Goal: Task Accomplishment & Management: Use online tool/utility

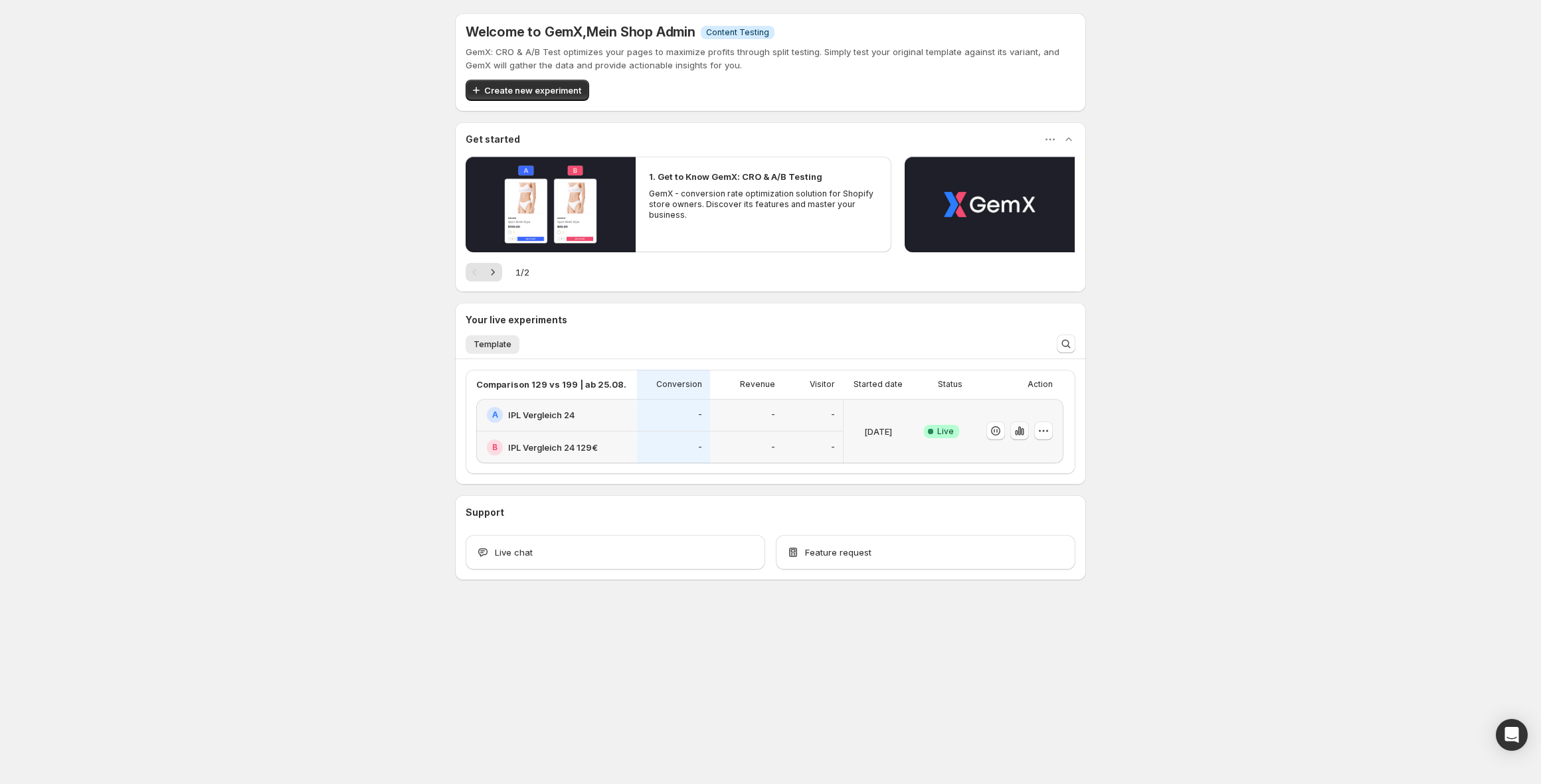
click at [1019, 431] on icon "button" at bounding box center [1019, 431] width 13 height 13
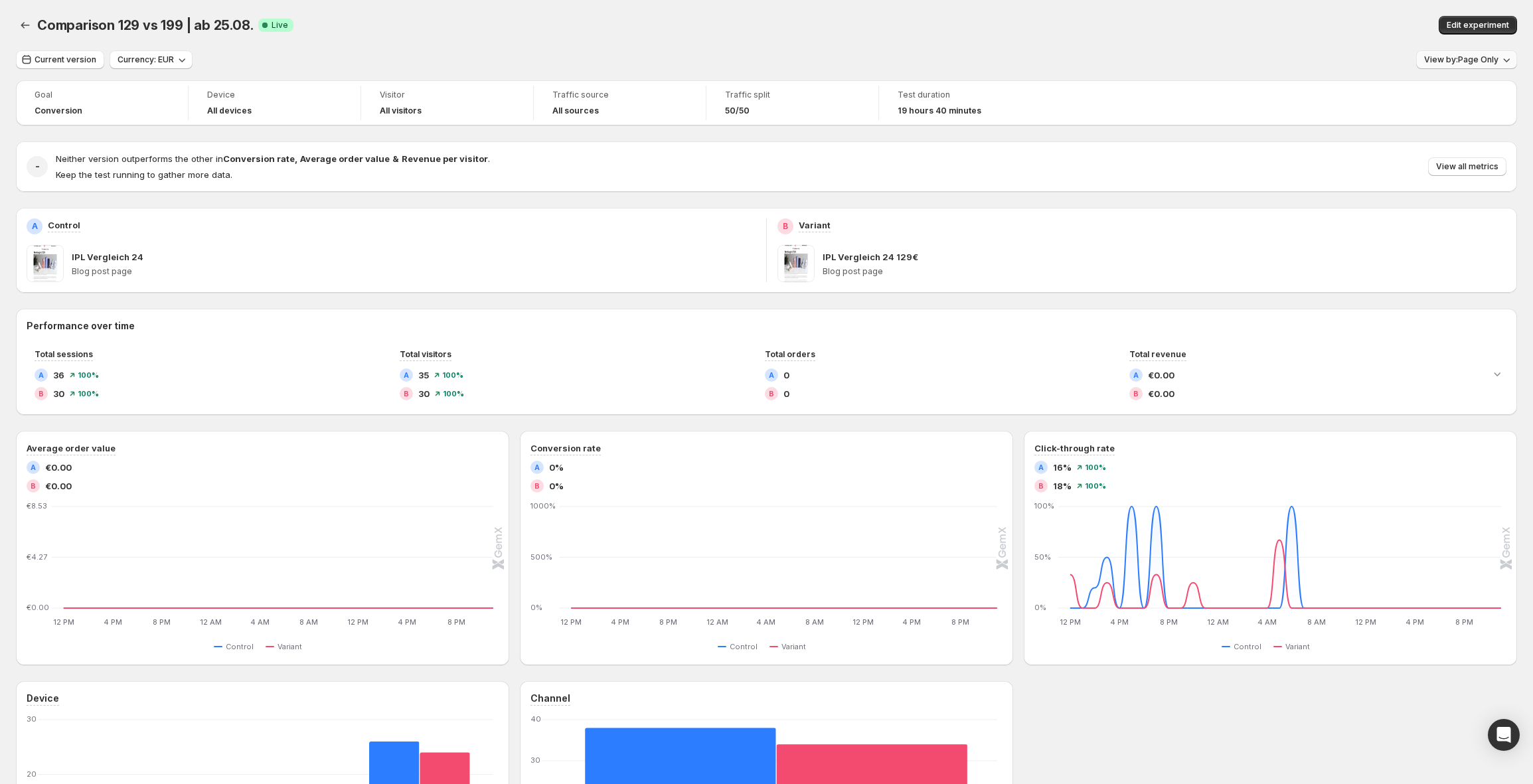
click at [1477, 59] on span "View by: Page Only" at bounding box center [1461, 59] width 75 height 10
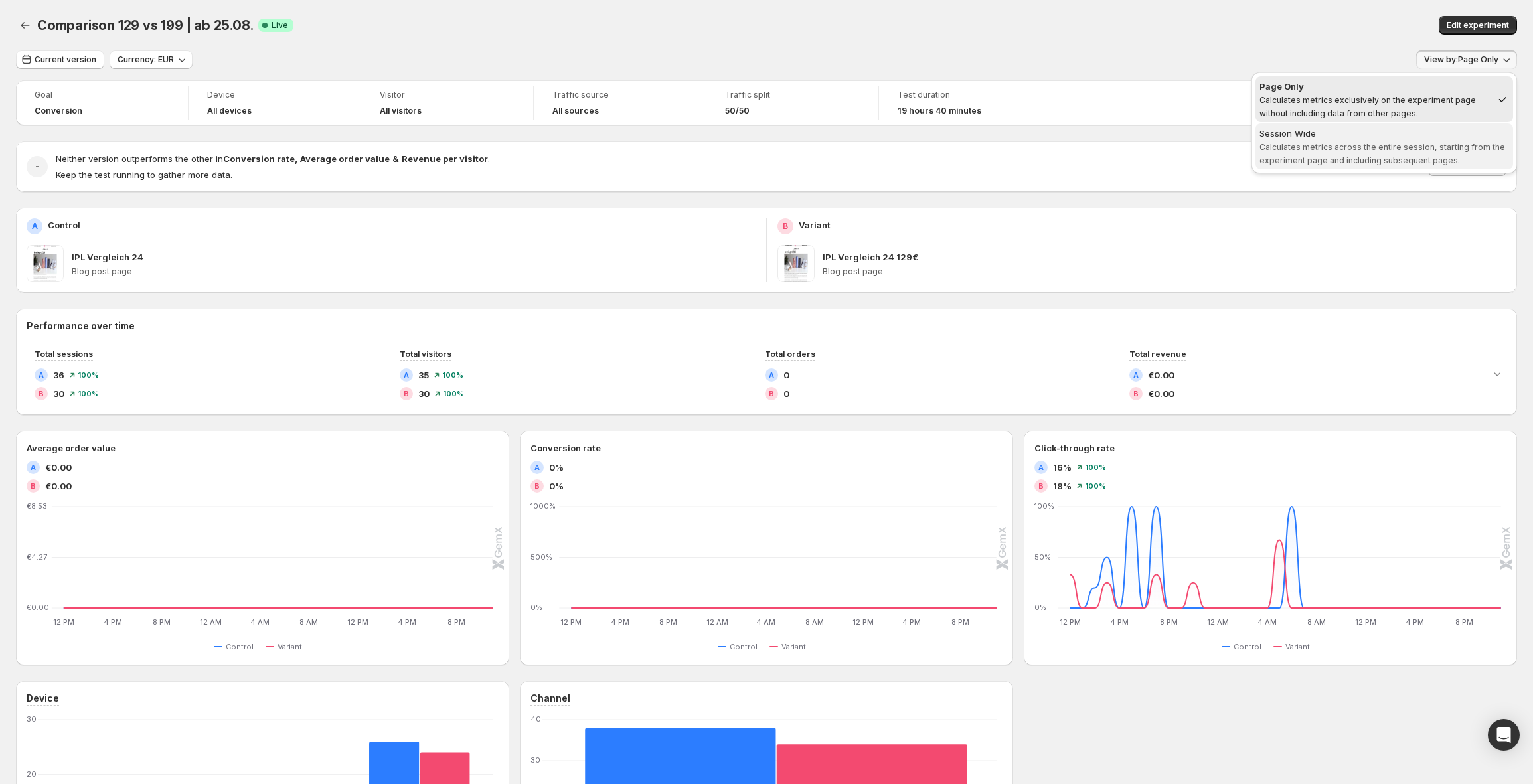
click at [1450, 155] on span "Calculates metrics across the entire session, starting from the experiment page…" at bounding box center [1383, 154] width 246 height 23
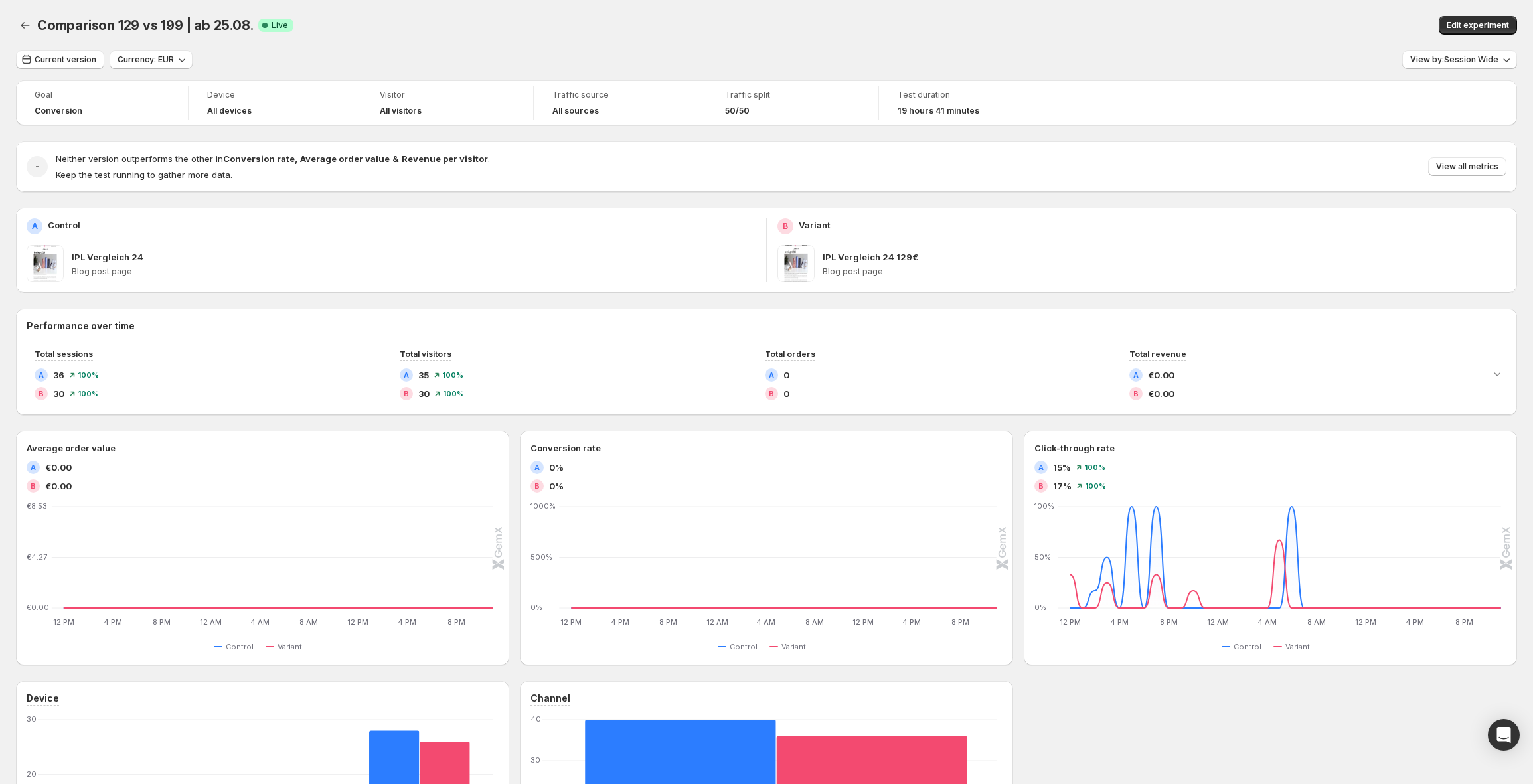
click at [120, 258] on p "IPL Vergleich 24" at bounding box center [107, 257] width 72 height 13
click at [337, 281] on div "IPL Vergleich 24 Blog post page" at bounding box center [414, 264] width 684 height 37
